Goal: Task Accomplishment & Management: Complete application form

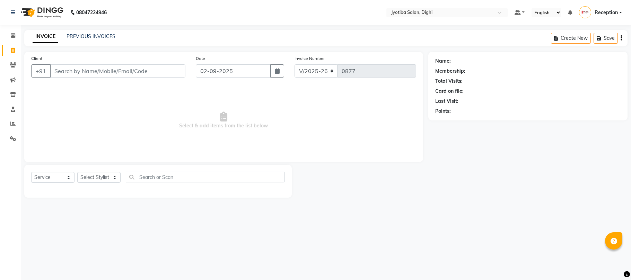
select select "643"
select select "service"
click at [96, 42] on div "INVOICE PREVIOUS INVOICES Create New Save" at bounding box center [325, 38] width 603 height 16
click at [99, 39] on link "PREVIOUS INVOICES" at bounding box center [91, 36] width 49 height 6
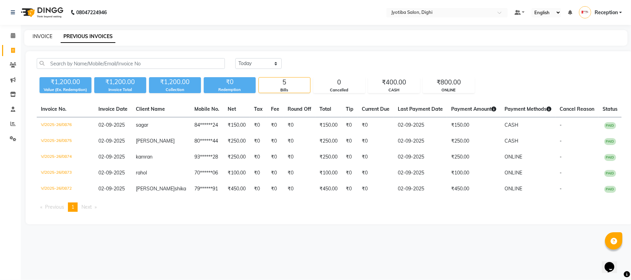
click at [41, 33] on div "INVOICE PREVIOUS INVOICES" at bounding box center [325, 38] width 603 height 16
click at [40, 38] on link "INVOICE" at bounding box center [43, 36] width 20 height 6
select select "643"
select select "service"
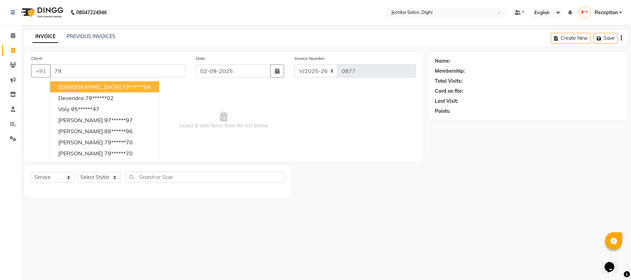
type input "7"
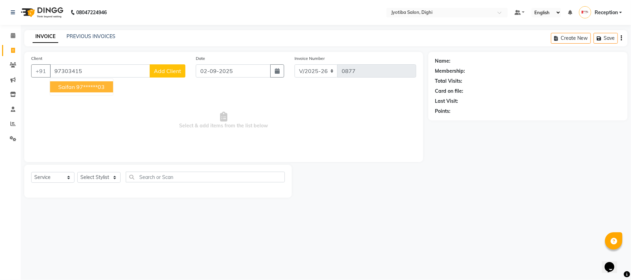
click at [82, 87] on ngb-highlight "97******03" at bounding box center [90, 86] width 28 height 7
type input "97******03"
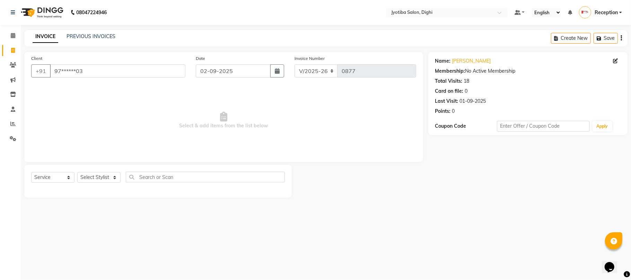
click at [104, 183] on div "Select Service Product Membership Package Voucher Prepaid Gift Card Select Styl…" at bounding box center [158, 180] width 254 height 16
drag, startPoint x: 106, startPoint y: 176, endPoint x: 117, endPoint y: 259, distance: 83.5
click at [117, 259] on div "08047224946 Select Location × Jyotiba Salon, Dighi Default Panel My Panel Engli…" at bounding box center [315, 140] width 631 height 280
select select "9312"
click at [77, 172] on select "Select Stylist anuj [PERSON_NAME] Prem Reception [PERSON_NAME]" at bounding box center [98, 177] width 43 height 11
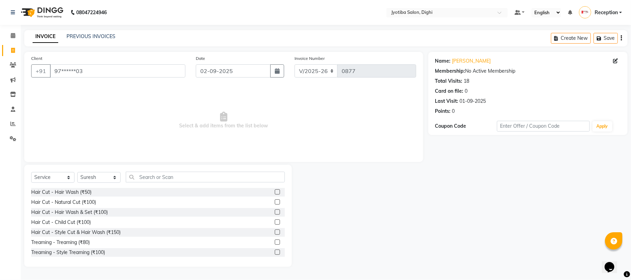
click at [275, 231] on label at bounding box center [277, 232] width 5 height 5
click at [275, 231] on input "checkbox" at bounding box center [277, 232] width 5 height 5
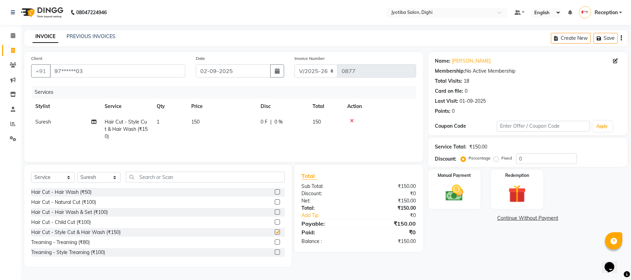
checkbox input "false"
click at [275, 254] on label at bounding box center [277, 252] width 5 height 5
click at [275, 254] on input "checkbox" at bounding box center [277, 252] width 5 height 5
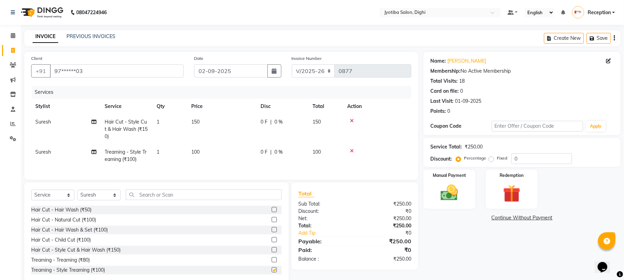
checkbox input "false"
click at [542, 220] on link "Continue Without Payment" at bounding box center [522, 217] width 194 height 7
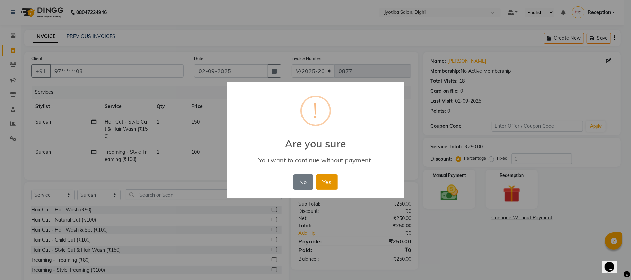
click at [334, 179] on button "Yes" at bounding box center [326, 182] width 21 height 15
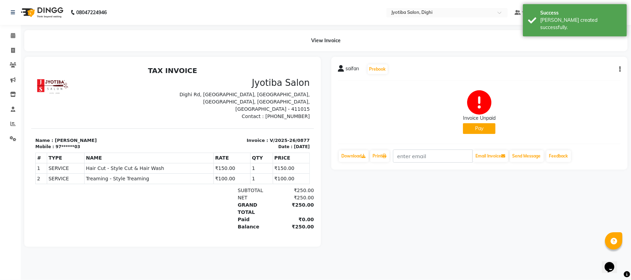
click at [483, 123] on button "Pay" at bounding box center [479, 128] width 33 height 11
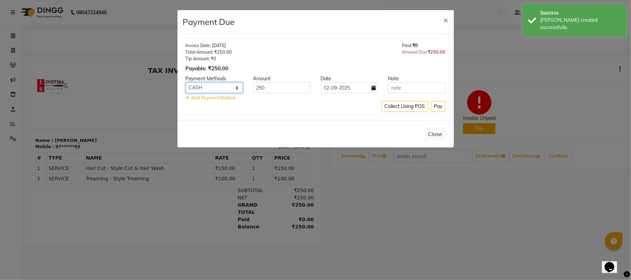
click at [236, 87] on select "CASH ONLINE CARD" at bounding box center [214, 87] width 57 height 11
select select "3"
click at [186, 83] on select "CASH ONLINE CARD" at bounding box center [214, 87] width 57 height 11
click at [438, 107] on button "Pay" at bounding box center [438, 106] width 15 height 11
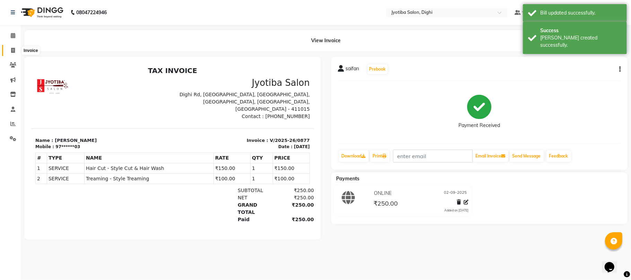
click at [14, 46] on link "Invoice" at bounding box center [10, 50] width 17 height 11
select select "643"
select select "service"
